Goal: Task Accomplishment & Management: Use online tool/utility

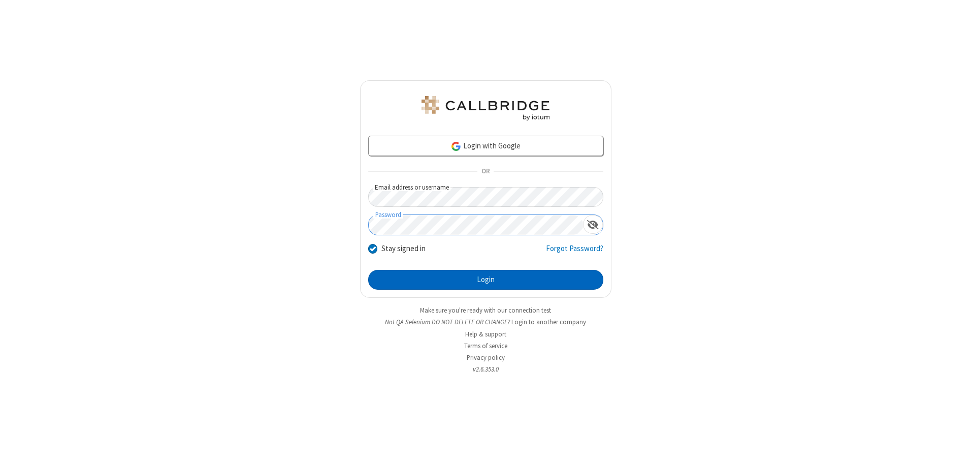
click at [485, 279] on button "Login" at bounding box center [485, 280] width 235 height 20
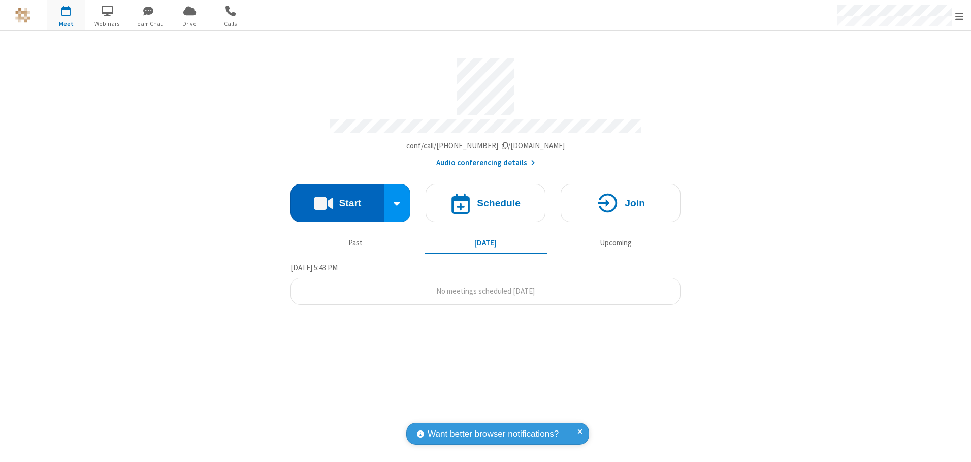
click at [337, 199] on button "Start" at bounding box center [337, 203] width 94 height 38
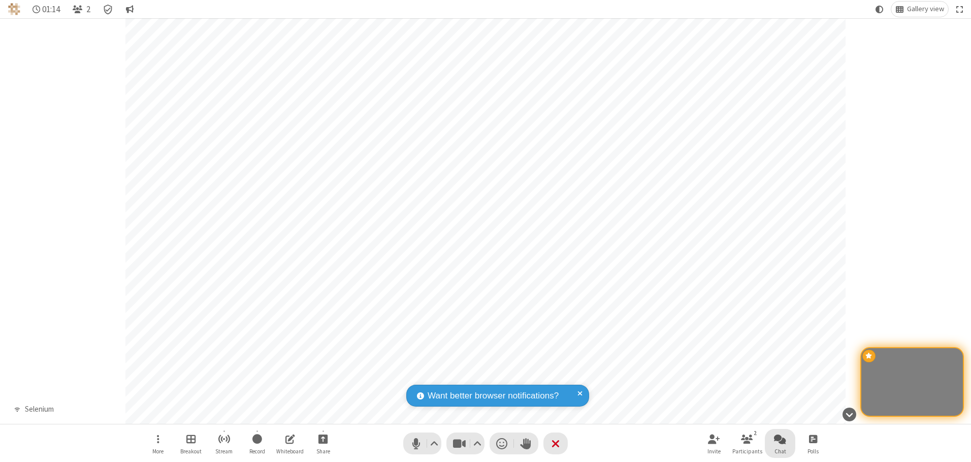
click at [780, 438] on span "Open chat" at bounding box center [780, 438] width 12 height 13
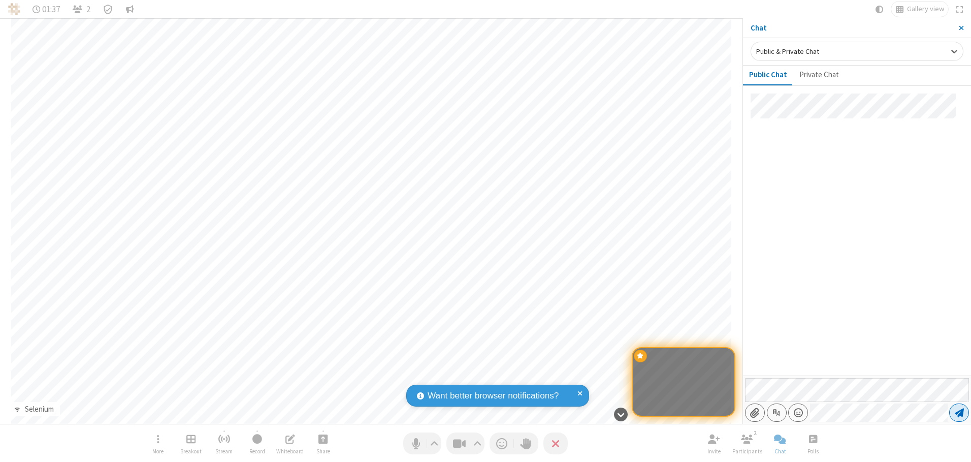
click at [959, 412] on span "Send message" at bounding box center [959, 412] width 9 height 10
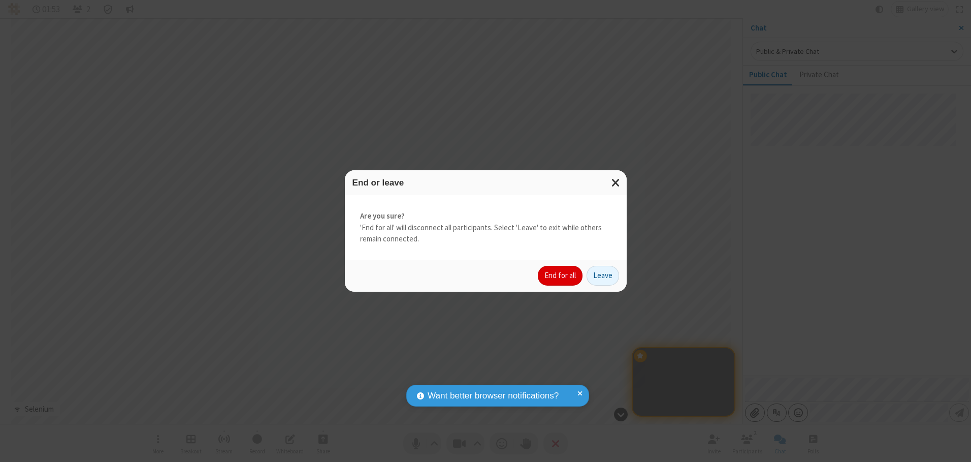
click at [561, 275] on button "End for all" at bounding box center [560, 276] width 45 height 20
